Goal: Task Accomplishment & Management: Manage account settings

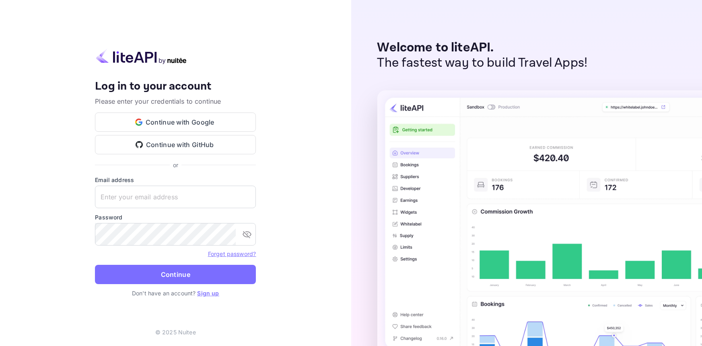
click at [170, 123] on button "Continue with Google" at bounding box center [175, 122] width 161 height 19
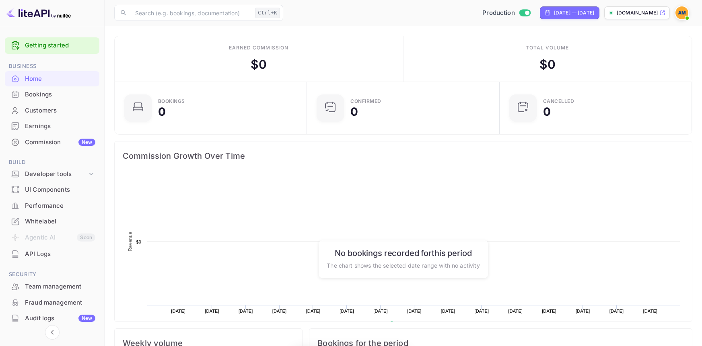
scroll to position [0, 0]
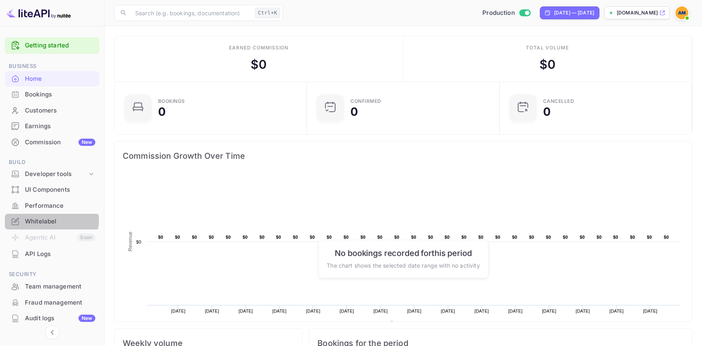
click at [49, 221] on div "Whitelabel" at bounding box center [60, 221] width 70 height 9
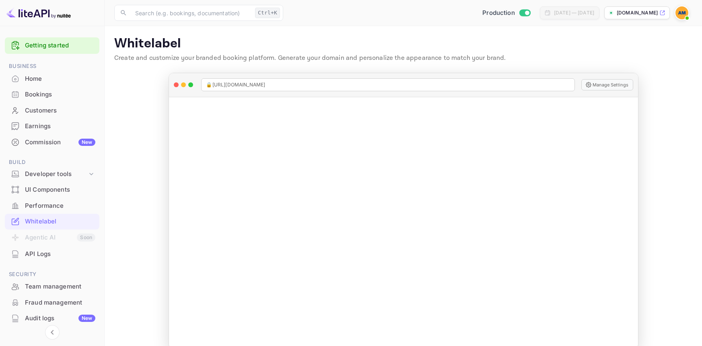
click at [40, 223] on div "Whitelabel" at bounding box center [60, 221] width 70 height 9
click at [676, 14] on img at bounding box center [682, 12] width 13 height 13
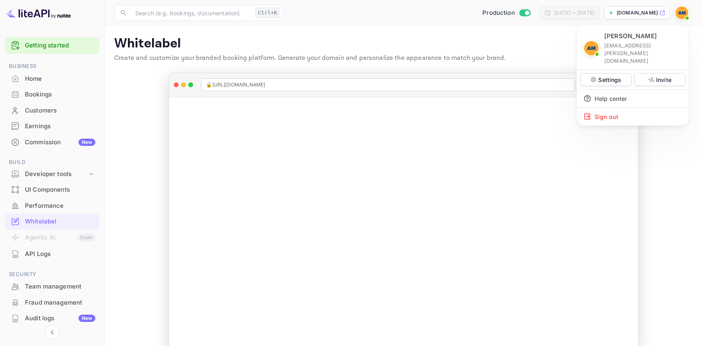
click at [507, 13] on div at bounding box center [351, 173] width 702 height 346
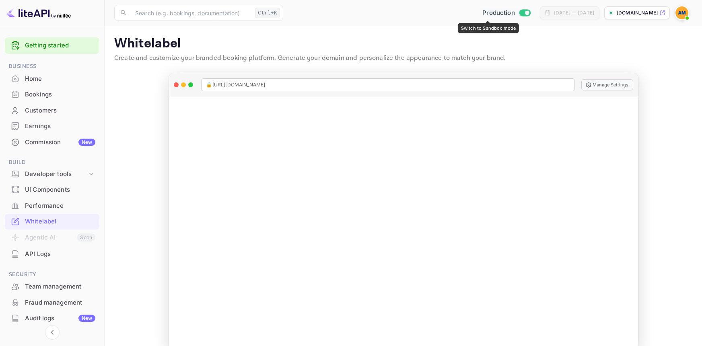
click at [519, 12] on input "Switch to Sandbox mode" at bounding box center [527, 12] width 16 height 5
checkbox input "false"
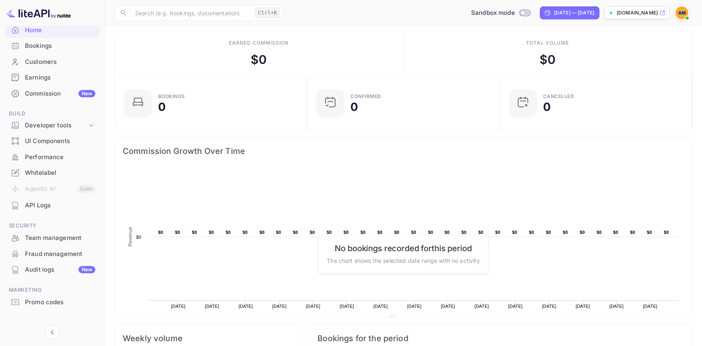
scroll to position [57, 0]
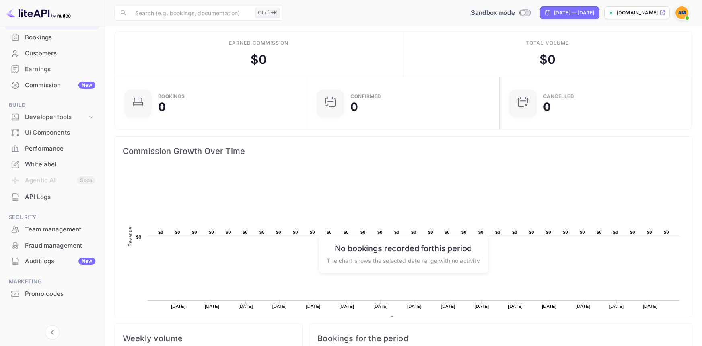
click at [54, 163] on div "Whitelabel" at bounding box center [60, 164] width 70 height 9
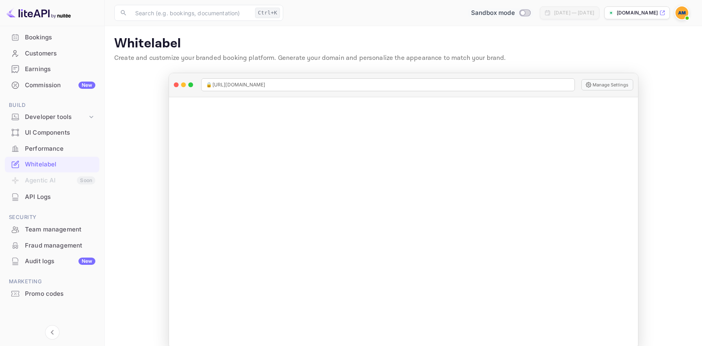
click at [644, 16] on div "[DOMAIN_NAME]" at bounding box center [637, 12] width 66 height 13
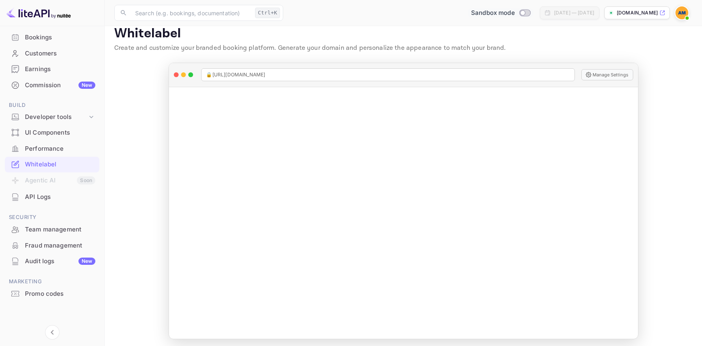
scroll to position [13, 0]
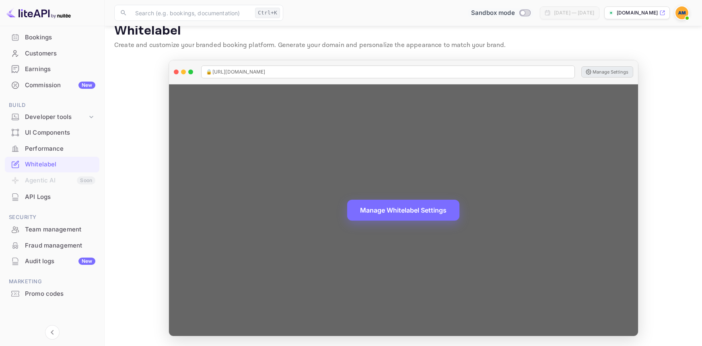
click at [613, 71] on button "Manage Settings" at bounding box center [607, 71] width 52 height 11
